Goal: Check status: Check status

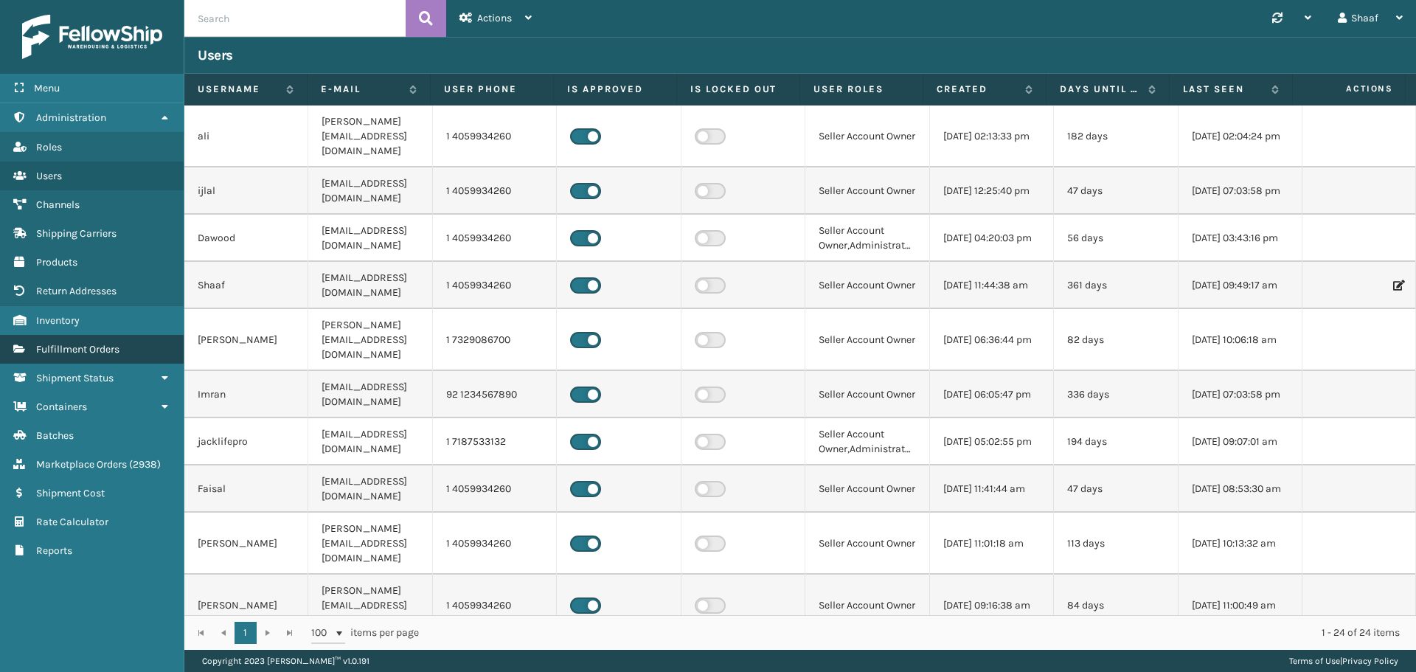
click at [88, 360] on link "Fulfillment Orders" at bounding box center [92, 349] width 184 height 29
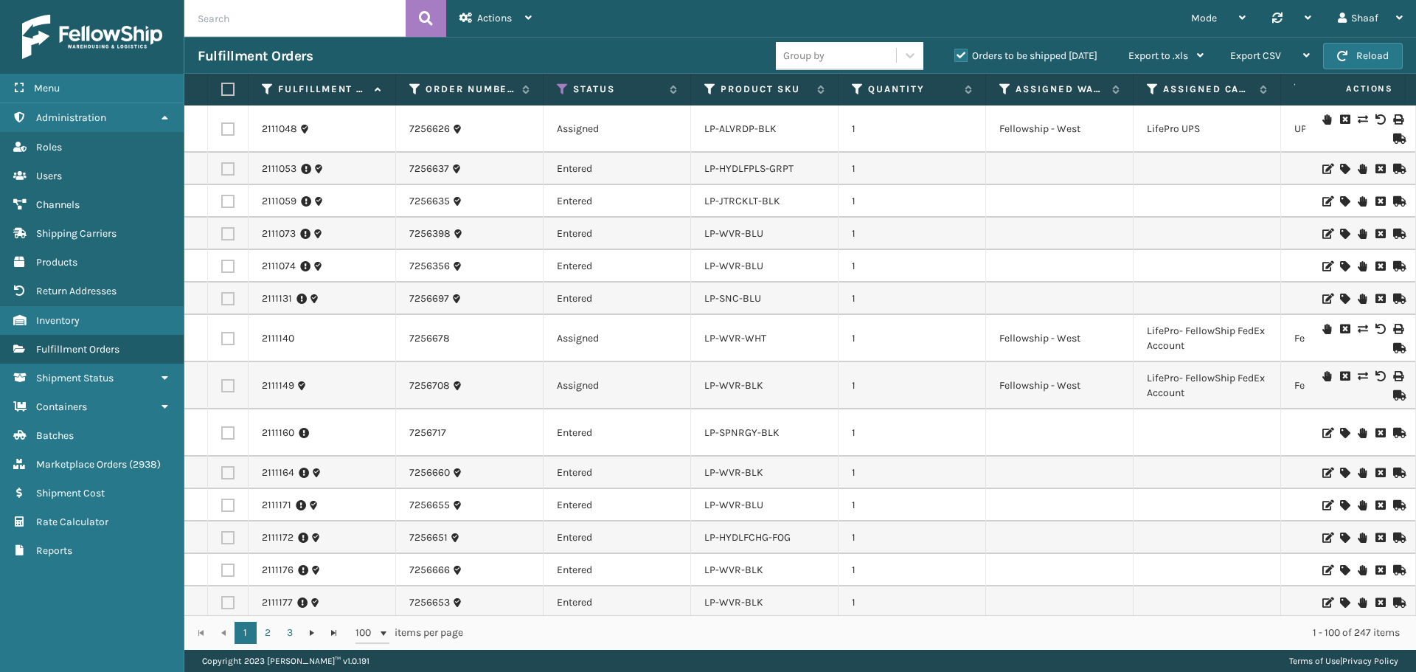
click at [257, 7] on input "text" at bounding box center [294, 18] width 221 height 37
paste input "1Z59316A0310133989"
click at [412, 17] on button at bounding box center [426, 18] width 41 height 37
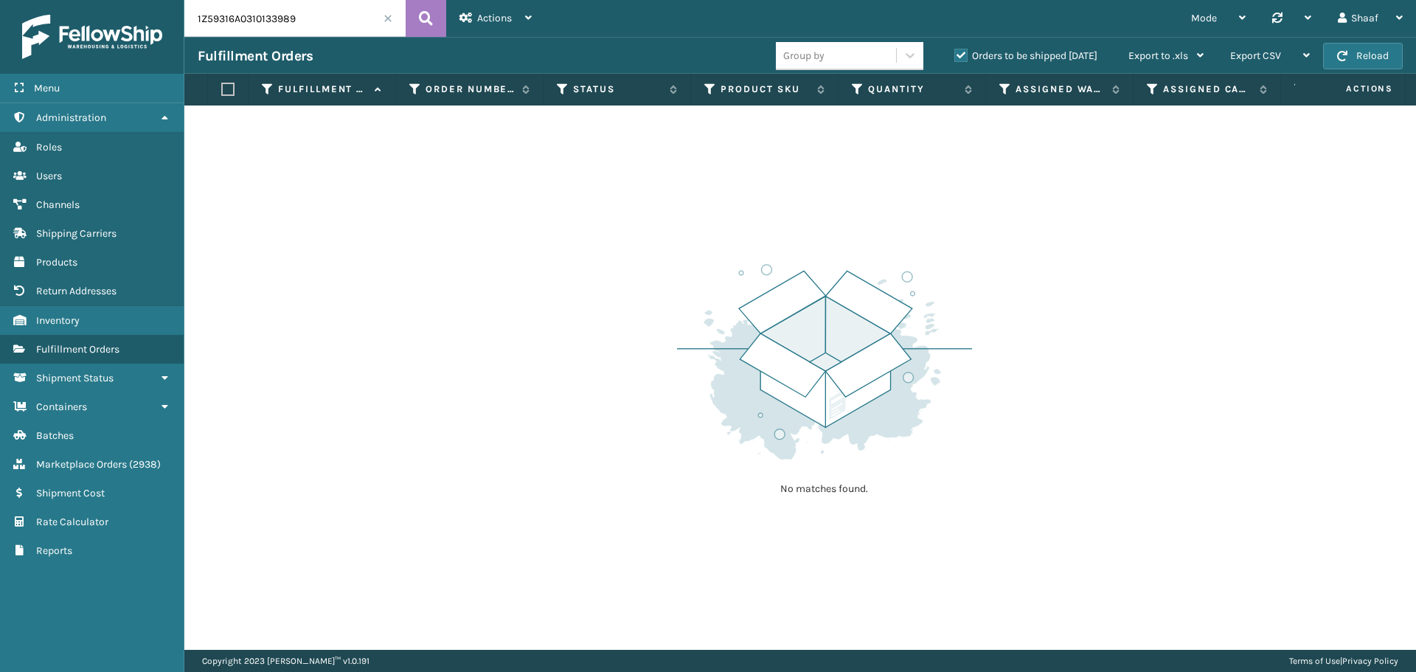
click at [965, 63] on div "Orders to be shipped [DATE]" at bounding box center [1028, 56] width 174 height 18
click at [964, 60] on label "Orders to be shipped [DATE]" at bounding box center [1025, 55] width 143 height 13
click at [955, 57] on input "Orders to be shipped [DATE]" at bounding box center [954, 52] width 1 height 10
click at [508, 25] on div "Actions" at bounding box center [495, 18] width 72 height 37
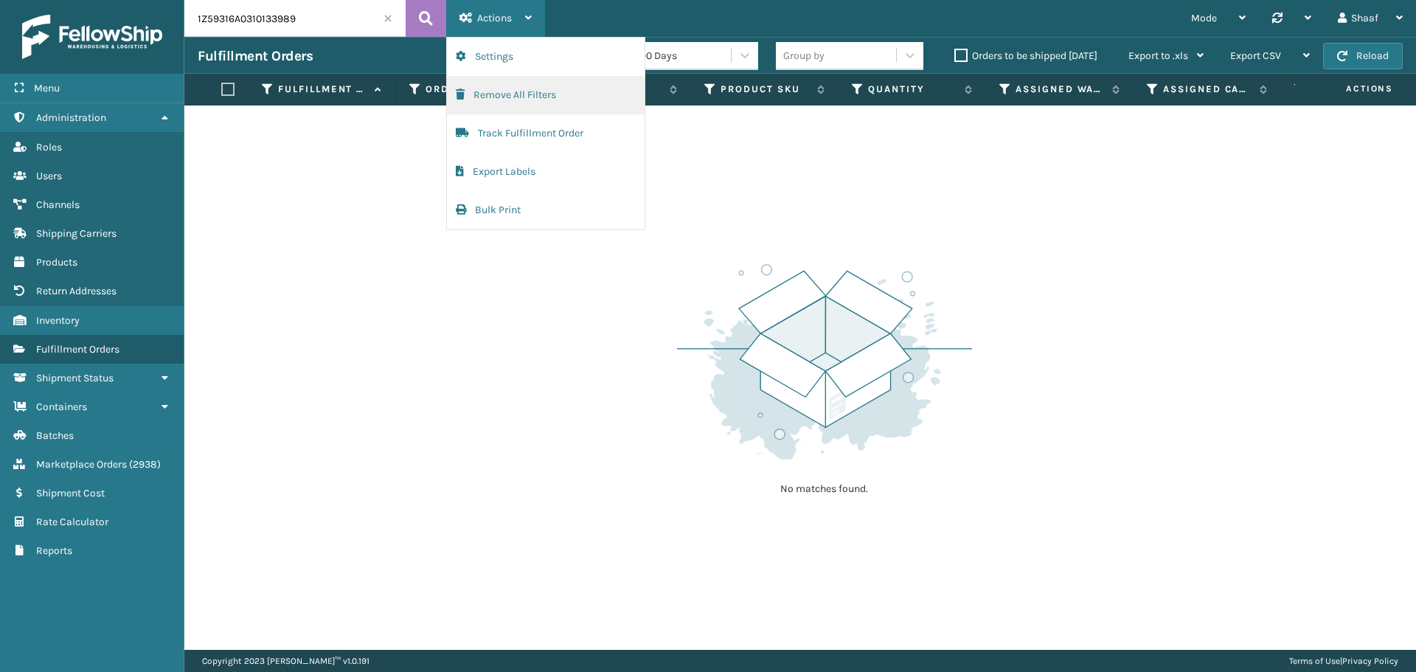
click at [501, 100] on button "Remove All Filters" at bounding box center [546, 95] width 198 height 38
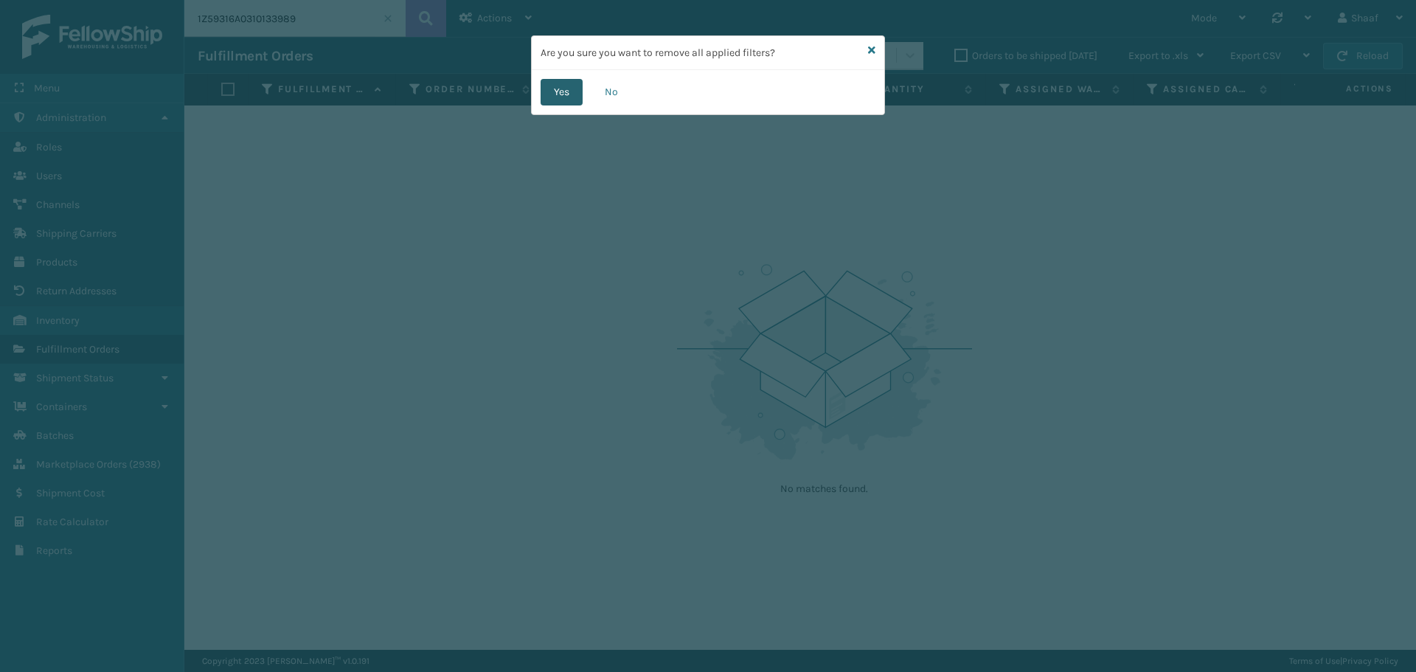
click at [560, 83] on button "Yes" at bounding box center [561, 92] width 42 height 27
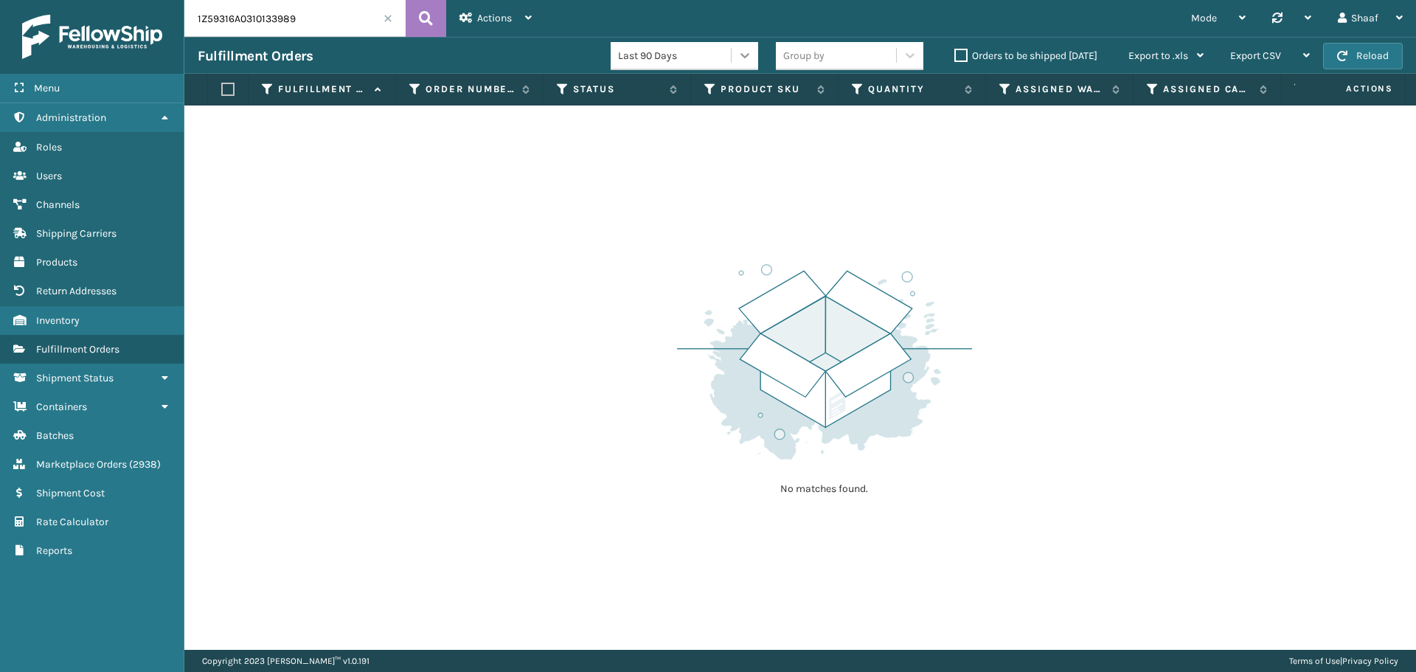
click at [733, 55] on div at bounding box center [744, 55] width 27 height 27
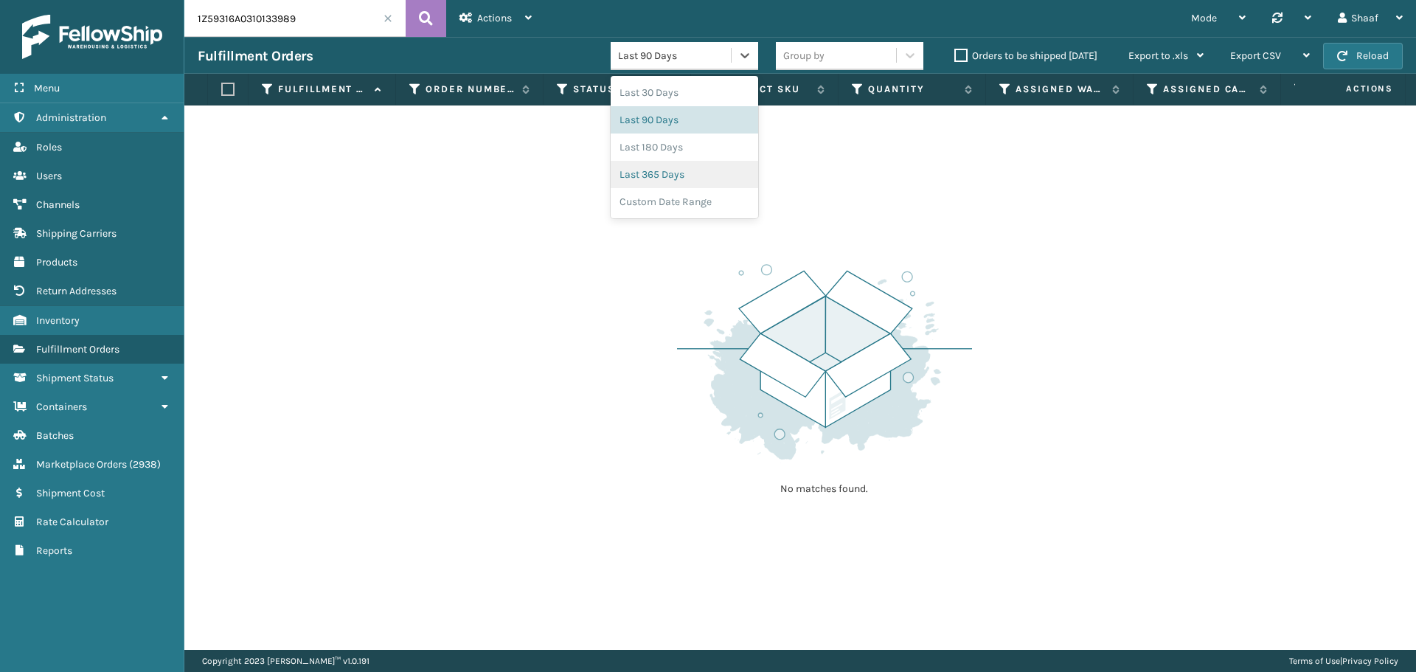
click at [712, 173] on div "Last 365 Days" at bounding box center [684, 174] width 147 height 27
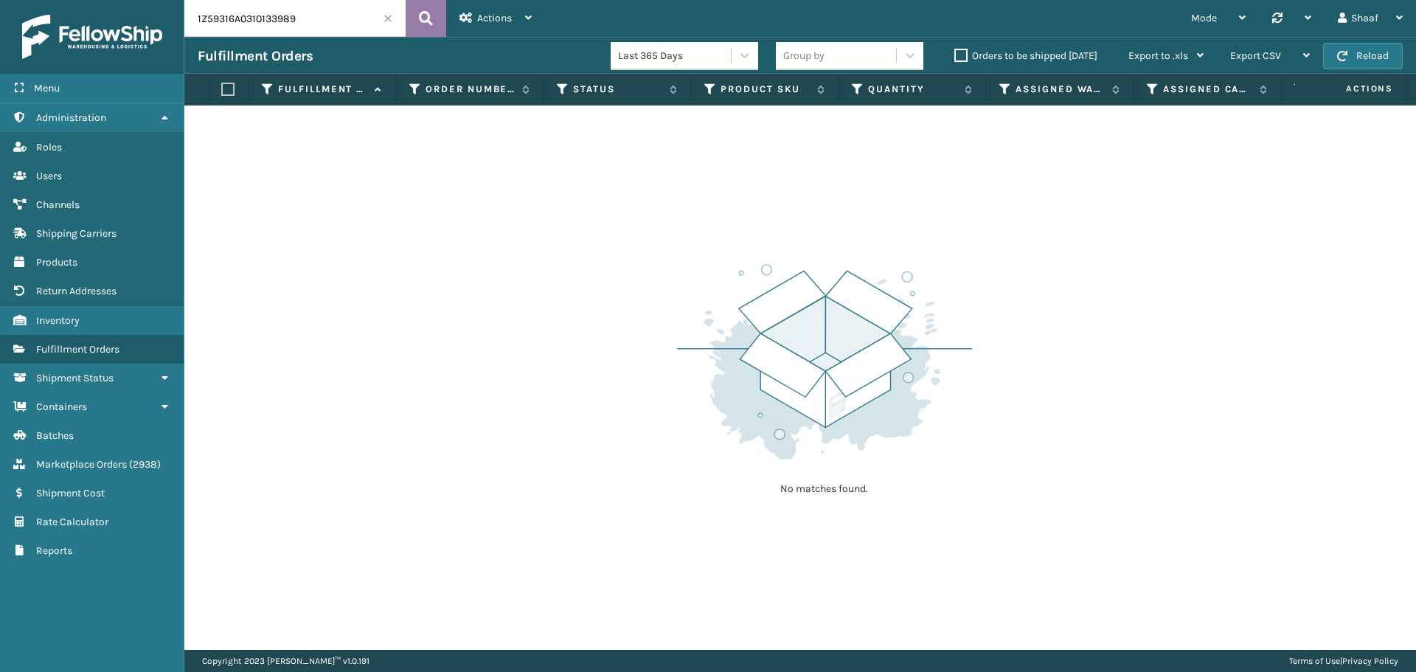
click at [414, 10] on button at bounding box center [426, 18] width 41 height 37
click at [259, 23] on input "1Z59316A0310133989" at bounding box center [294, 18] width 221 height 37
paste input "2808649"
click at [419, 21] on icon at bounding box center [426, 18] width 14 height 22
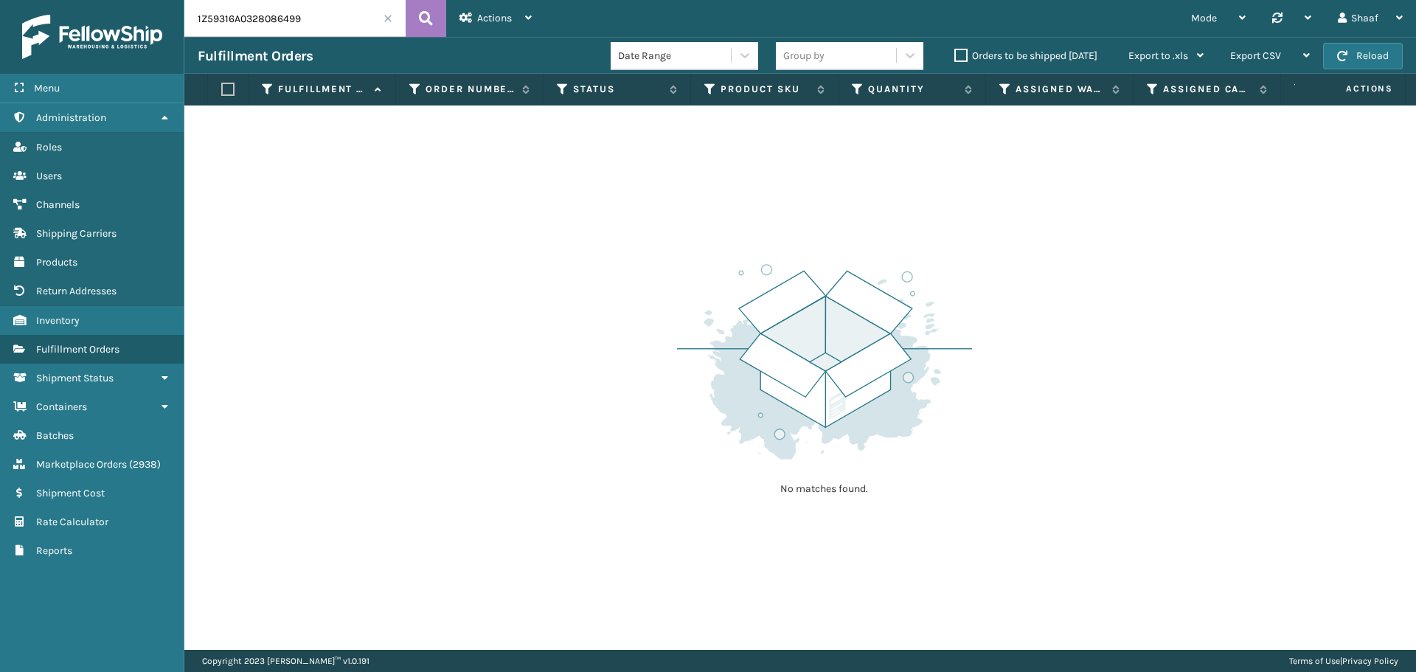
click at [285, 15] on input "1Z59316A0328086499" at bounding box center [294, 18] width 221 height 37
paste input "33622701"
click at [426, 24] on icon at bounding box center [426, 18] width 14 height 22
click at [268, 21] on input "1Z59316A0333622701" at bounding box center [294, 18] width 221 height 37
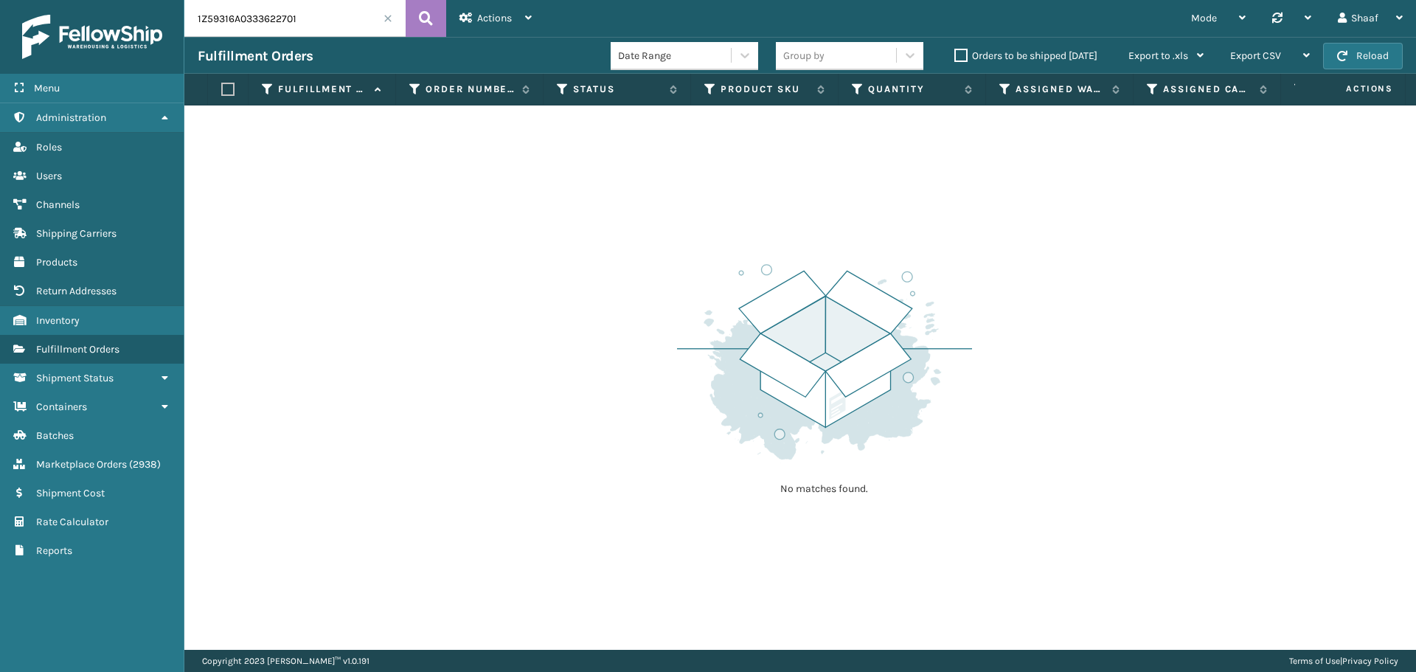
click at [268, 21] on input "1Z59316A0333622701" at bounding box center [294, 18] width 221 height 37
paste input "03533597"
type input "1Z59316A0303533597"
click at [426, 24] on icon at bounding box center [426, 18] width 14 height 22
click at [1369, 2] on div "Shaaf" at bounding box center [1370, 18] width 65 height 37
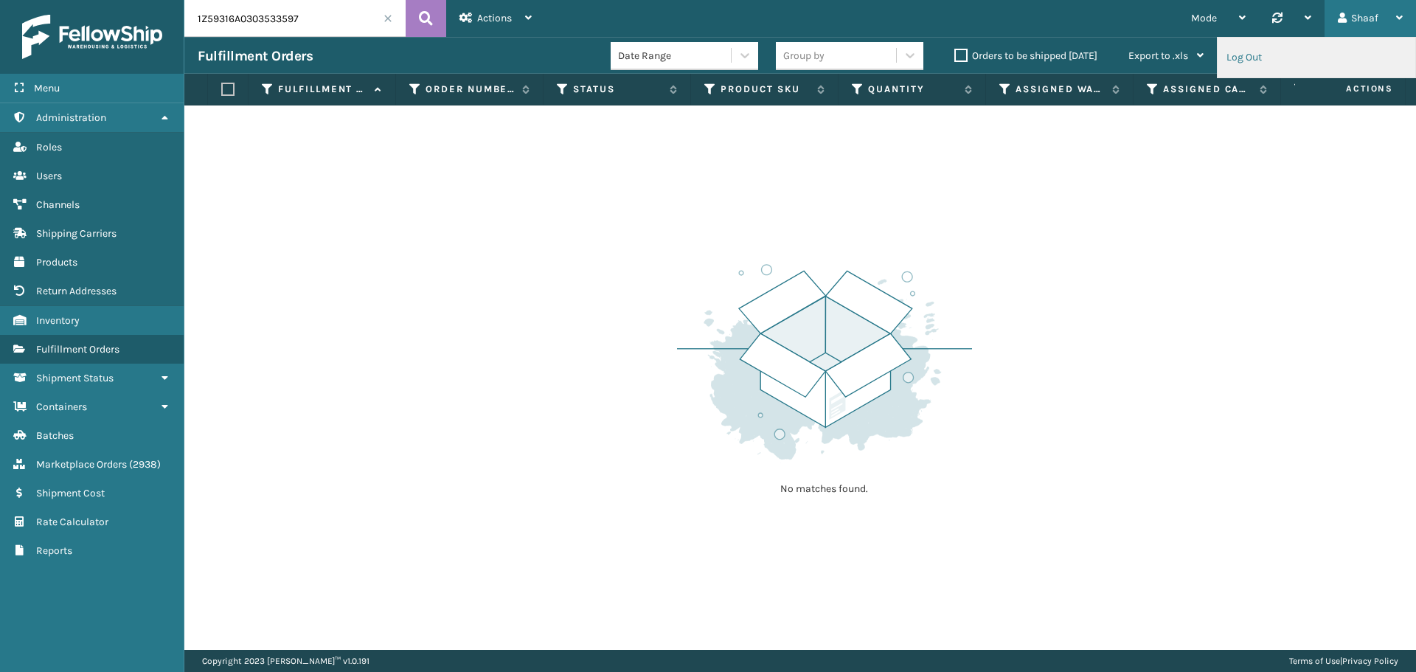
click at [1245, 59] on li "Log Out" at bounding box center [1316, 58] width 198 height 40
